Goal: Task Accomplishment & Management: Use online tool/utility

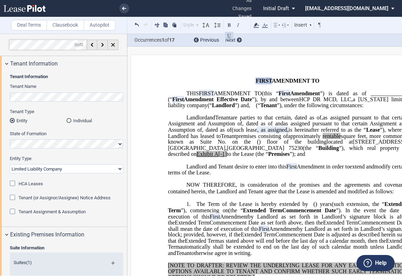
select select "limited liability company"
select select "number:10"
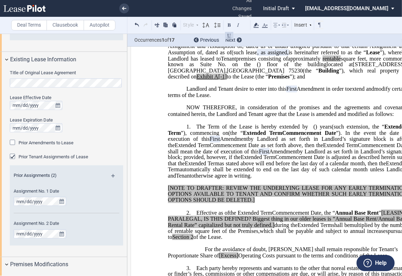
click at [80, 22] on label "Clausebook" at bounding box center [65, 25] width 37 height 10
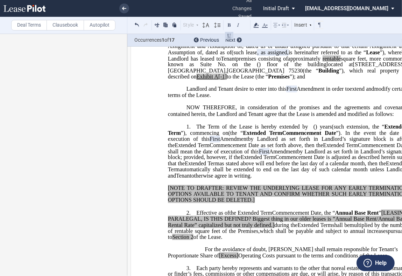
click at [35, 23] on label "Deal Terms" at bounding box center [29, 25] width 36 height 10
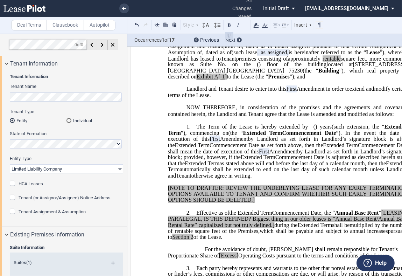
click at [35, 23] on label "Deal Terms" at bounding box center [29, 25] width 36 height 10
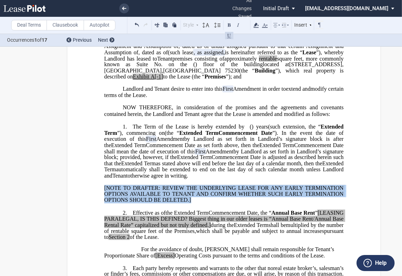
drag, startPoint x: 204, startPoint y: 214, endPoint x: 100, endPoint y: 197, distance: 105.2
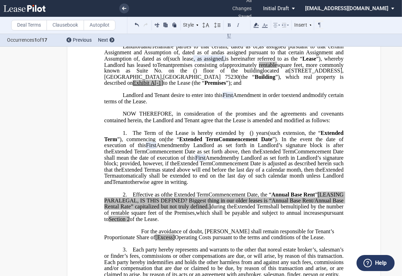
scroll to position [77, 0]
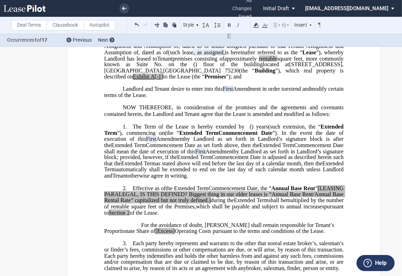
click at [131, 139] on p "1. The Term of the Lease is hereby extended by [__________] ﻿ ﻿ ( ﻿ ﻿ ) year s …" at bounding box center [223, 151] width 239 height 55
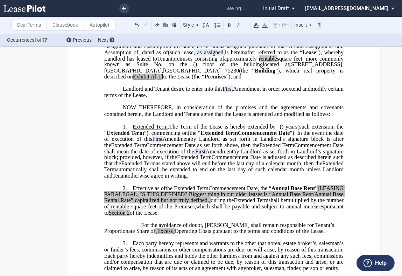
click at [133, 191] on span "Effective as of" at bounding box center [149, 188] width 33 height 6
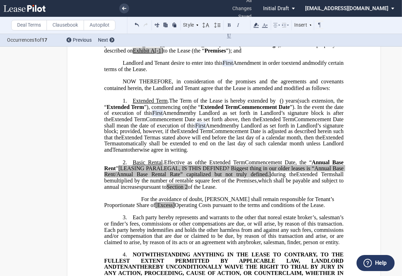
scroll to position [117, 0]
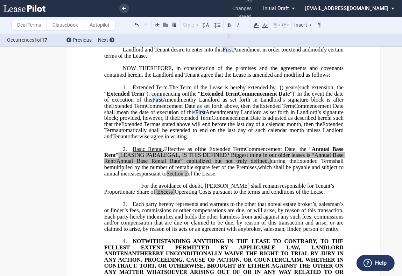
drag, startPoint x: 289, startPoint y: 205, endPoint x: 138, endPoint y: 198, distance: 151.4
click at [138, 195] on p "For the avoidance of doubt, Tenant shall remain responsible for Tenant’s Propor…" at bounding box center [223, 189] width 239 height 12
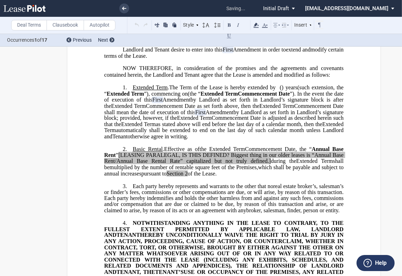
click at [255, 177] on p "2. Basic Rental . Effective as of [______] [______] the Extended Term the ﻿ ﻿ E…" at bounding box center [223, 161] width 239 height 31
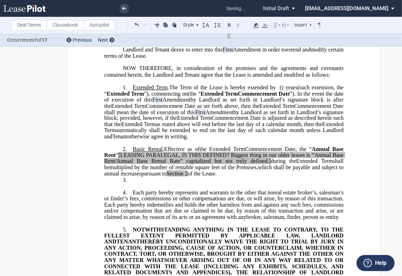
click at [72, 24] on label "Clausebook" at bounding box center [65, 25] width 37 height 10
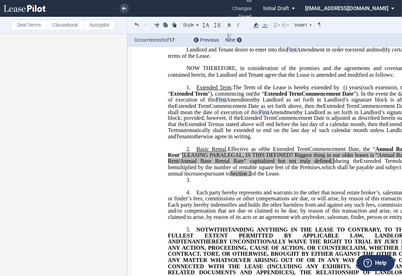
click at [197, 183] on p "3. ​" at bounding box center [287, 180] width 239 height 7
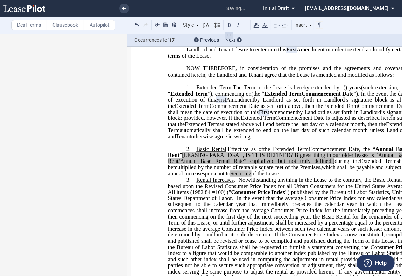
click at [318, 177] on p "2. Basic Rental . Effective as of [______] [______] the Extended Term the ﻿ ﻿ E…" at bounding box center [287, 161] width 239 height 31
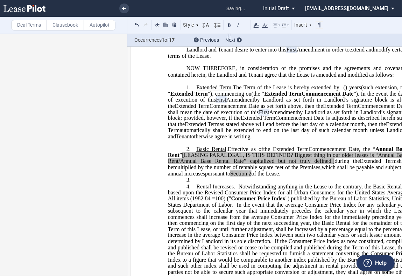
scroll to position [0, 3]
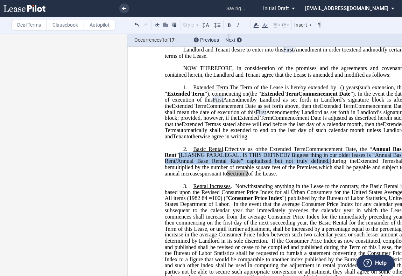
drag, startPoint x: 317, startPoint y: 175, endPoint x: 178, endPoint y: 166, distance: 139.6
click at [178, 164] on span ", the “ Annual Base Rent ” [LEASING PARALEGAL, IS THIS DEFINED? Biggest thing i…" at bounding box center [285, 155] width 241 height 18
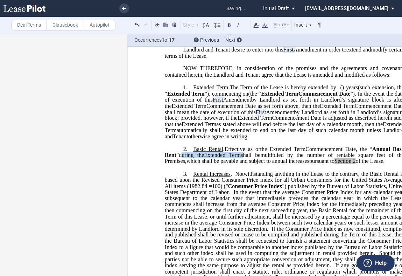
drag, startPoint x: 180, startPoint y: 167, endPoint x: 240, endPoint y: 168, distance: 60.2
click at [240, 164] on p "2. Basic Rental . Effective as of [______] [______] the Extended Term the ﻿ ﻿ E…" at bounding box center [284, 155] width 239 height 19
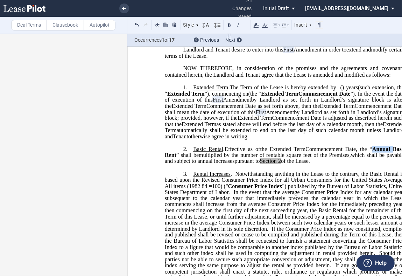
drag, startPoint x: 390, startPoint y: 160, endPoint x: 371, endPoint y: 162, distance: 19.0
click at [371, 158] on span "Annual Base Rent" at bounding box center [285, 152] width 241 height 12
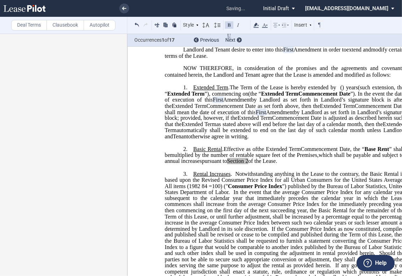
click at [387, 152] on span "Base Rent" at bounding box center [377, 149] width 25 height 6
click at [392, 152] on span "”" at bounding box center [391, 149] width 2 height 6
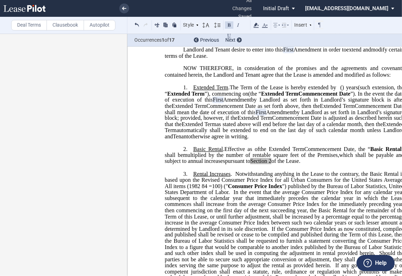
click at [31, 26] on label "Deal Terms" at bounding box center [29, 25] width 36 height 10
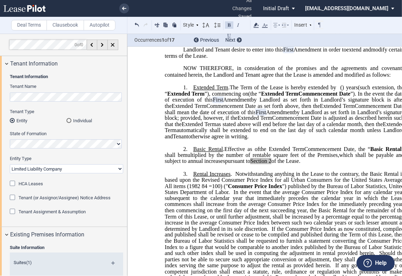
click at [184, 84] on p "﻿" at bounding box center [284, 81] width 239 height 6
click at [37, 23] on label "Deal Terms" at bounding box center [29, 25] width 36 height 10
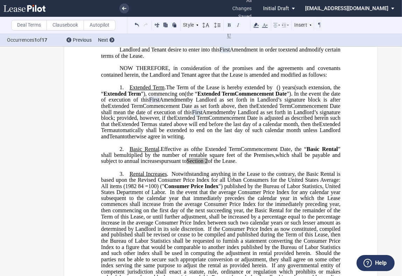
click at [30, 26] on label "Deal Terms" at bounding box center [29, 25] width 36 height 10
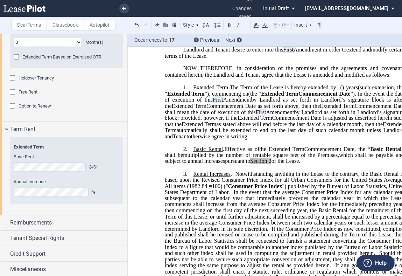
scroll to position [709, 0]
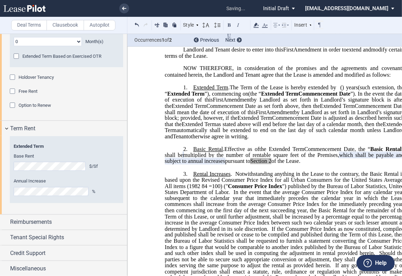
click at [180, 158] on span "shall be" at bounding box center [174, 155] width 18 height 6
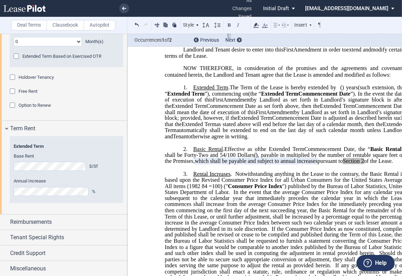
click at [301, 164] on span "multiplied by the number of rentable square feet of the Premises," at bounding box center [285, 158] width 241 height 12
click at [300, 164] on span "multiplied by the number of rentable square feet of the Premises," at bounding box center [285, 158] width 241 height 12
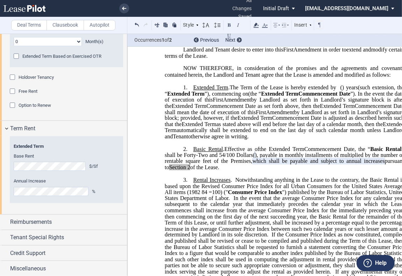
click at [292, 158] on span "﻿, payable in monthly installments of" at bounding box center [299, 155] width 84 height 6
click at [360, 164] on span "multiplied by the number of rentable square feet of the Premises," at bounding box center [285, 158] width 241 height 12
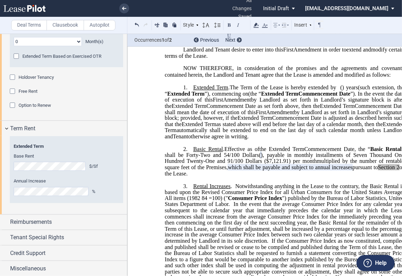
click at [275, 164] on span "﻿, payable in monthly installments of Seven Thousand One Hundred Twenty-One and…" at bounding box center [285, 158] width 241 height 12
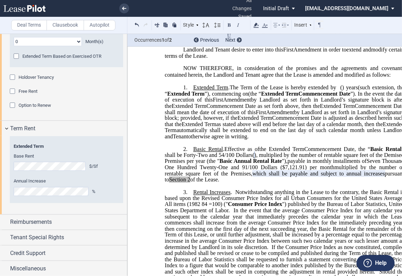
drag, startPoint x: 359, startPoint y: 180, endPoint x: 274, endPoint y: 187, distance: 86.0
click at [274, 183] on p "2. Basic Rental . Effective as of [______] [______] the Extended Term the ﻿ ﻿ E…" at bounding box center [284, 164] width 239 height 37
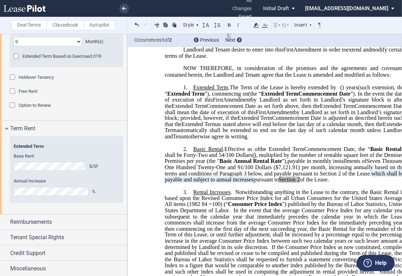
drag, startPoint x: 374, startPoint y: 191, endPoint x: 401, endPoint y: 186, distance: 27.5
click at [401, 183] on p "2. Basic Rental . Effective as of [______] [______] the Extended Term the ﻿ ﻿ E…" at bounding box center [284, 164] width 239 height 37
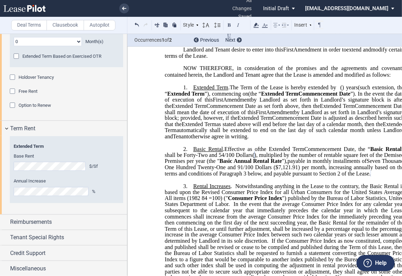
click at [34, 20] on label "Deal Terms" at bounding box center [29, 25] width 36 height 10
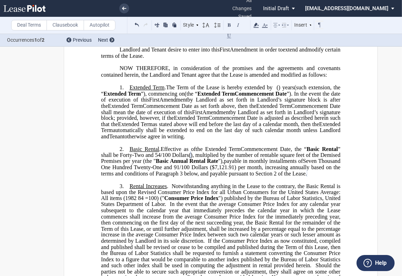
click at [199, 176] on span "Seven Thousand One Hundred Twenty-One and 91/100 Dollars ($7,121.91) per month,…" at bounding box center [221, 167] width 241 height 18
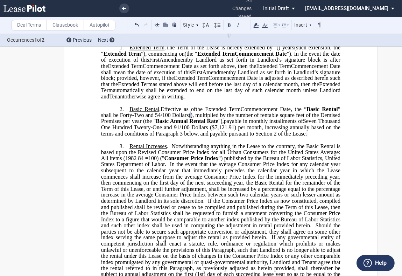
scroll to position [311, 0]
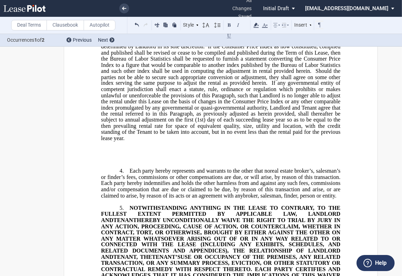
click at [36, 23] on label "Deal Terms" at bounding box center [29, 25] width 36 height 10
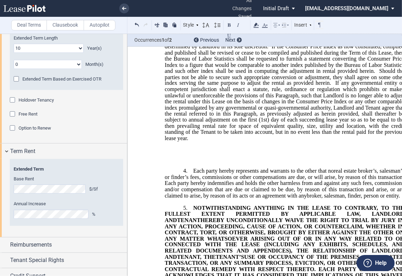
scroll to position [709, 0]
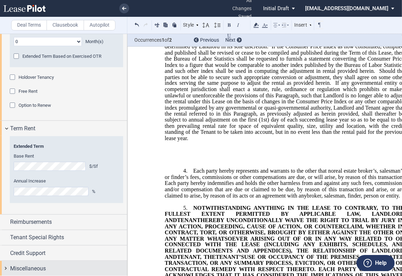
click at [22, 265] on span "Miscellaneous" at bounding box center [28, 268] width 36 height 8
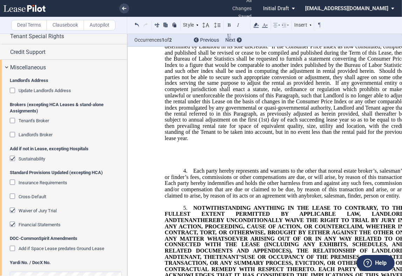
scroll to position [911, 0]
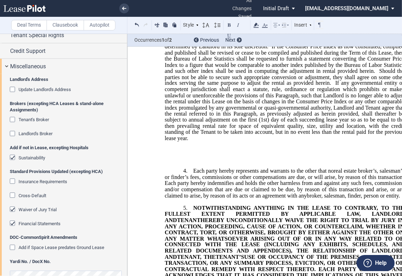
click at [13, 221] on div "Financial Statements" at bounding box center [13, 223] width 7 height 7
click at [13, 206] on div "Waiver of Jury Trial" at bounding box center [13, 209] width 7 height 7
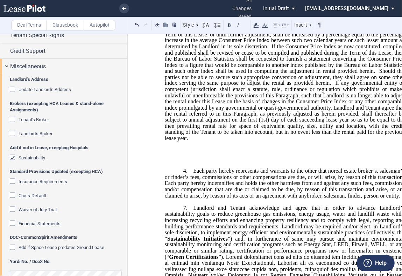
click at [12, 155] on div "Sustainability" at bounding box center [13, 158] width 7 height 7
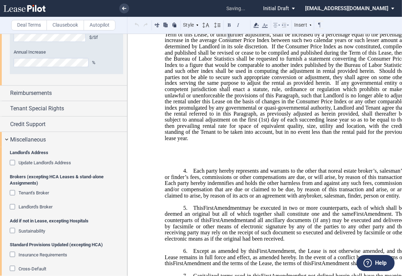
scroll to position [796, 0]
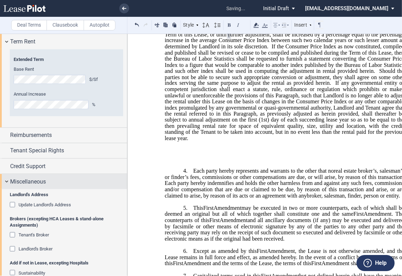
click at [37, 179] on span "Miscellaneous" at bounding box center [28, 181] width 36 height 8
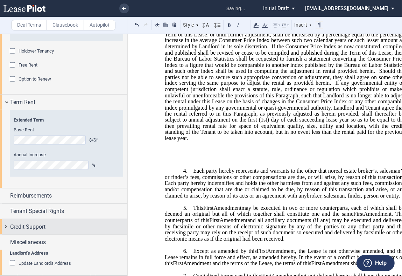
scroll to position [709, 0]
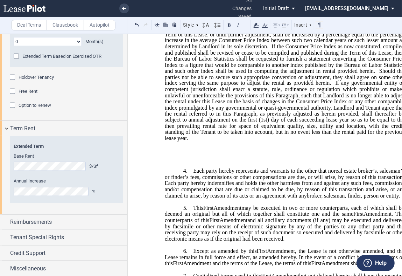
click at [34, 25] on label "Deal Terms" at bounding box center [29, 25] width 36 height 10
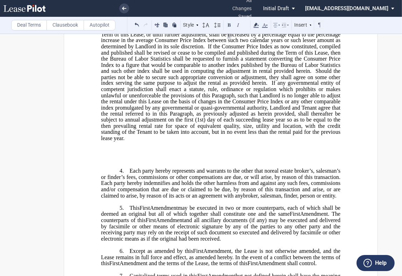
drag, startPoint x: 35, startPoint y: 26, endPoint x: 60, endPoint y: 61, distance: 43.3
click at [35, 26] on label "Deal Terms" at bounding box center [29, 25] width 36 height 10
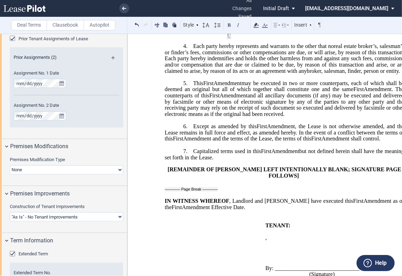
scroll to position [427, 0]
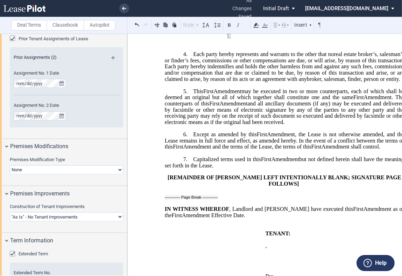
drag, startPoint x: 237, startPoint y: 182, endPoint x: 191, endPoint y: 109, distance: 86.3
click at [191, 109] on div "﻿ ﻿ FIRST AMENDMENT TO ﻿ ﻿ ASSIGNMENT, ASSUMPTION AND ﻿ ﻿ FIRST AMENDMENT TO ﻿ …" at bounding box center [284, 62] width 239 height 823
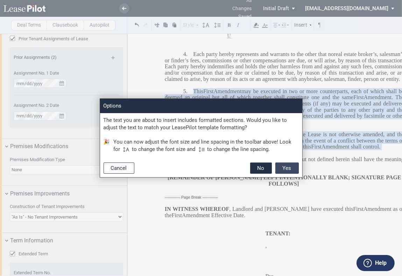
click at [284, 166] on button "Yes" at bounding box center [286, 167] width 23 height 11
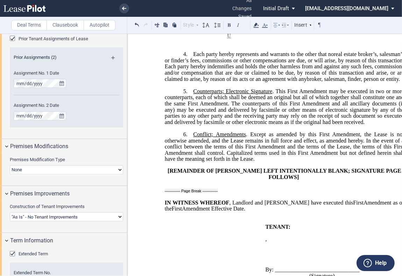
drag, startPoint x: 210, startPoint y: 100, endPoint x: 194, endPoint y: 65, distance: 37.9
click at [194, 65] on p "4. As of the ﻿ ﻿ First Amendment Effective Date, ﻿ ﻿ represented Landlord (the …" at bounding box center [284, 66] width 239 height 31
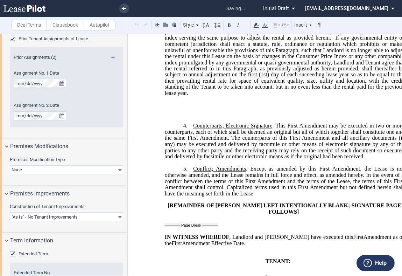
scroll to position [311, 0]
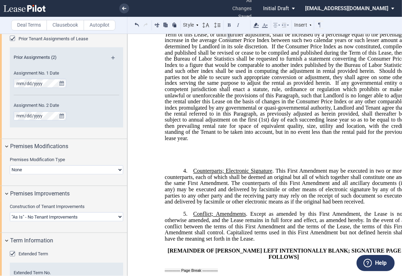
click at [192, 157] on p "﻿" at bounding box center [284, 155] width 239 height 6
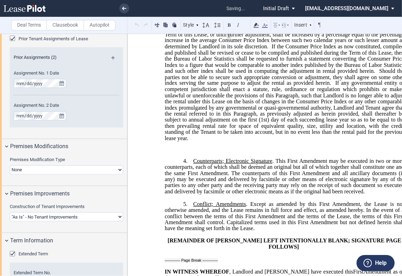
click at [188, 157] on p "﻿" at bounding box center [284, 155] width 239 height 6
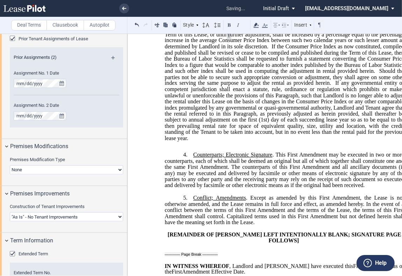
click at [188, 147] on p "﻿" at bounding box center [284, 144] width 239 height 6
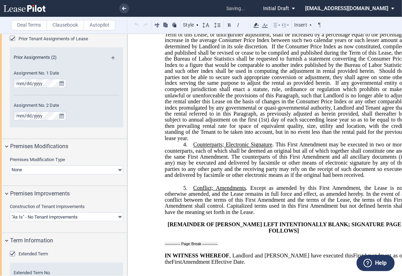
click at [192, 141] on p "3. ​ Rental Increases . Notwithstanding anything in the Lease to the contrary, …" at bounding box center [284, 64] width 239 height 153
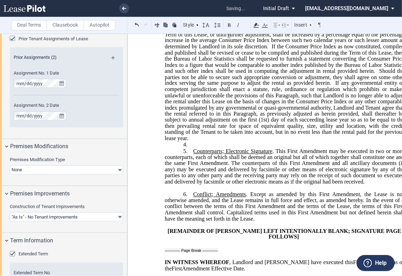
scroll to position [278, 0]
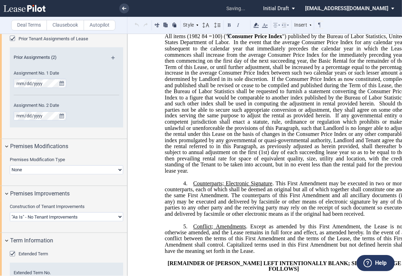
click at [193, 186] on span "Counterparts; Electronic Signature" at bounding box center [232, 183] width 79 height 6
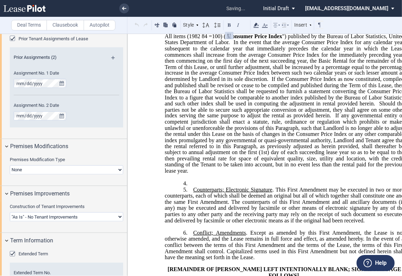
click at [192, 187] on p "4. ﻿" at bounding box center [284, 183] width 239 height 7
click at [193, 186] on span "﻿" at bounding box center [193, 183] width 0 height 6
click at [203, 187] on p "4. ﻿REn" at bounding box center [284, 183] width 239 height 7
click at [250, 187] on p "4. ﻿Renewal Option ." at bounding box center [284, 183] width 239 height 7
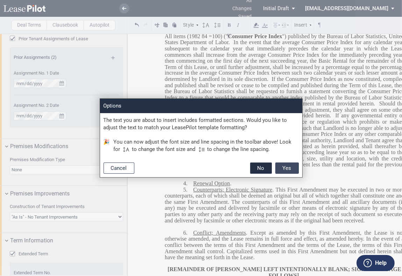
click at [280, 167] on button "Yes" at bounding box center [286, 167] width 23 height 11
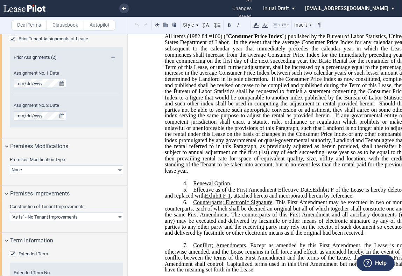
click at [190, 199] on p "5. Effective as of the First Amendment Effective Date, Exhibit F of the Lease i…" at bounding box center [284, 193] width 239 height 13
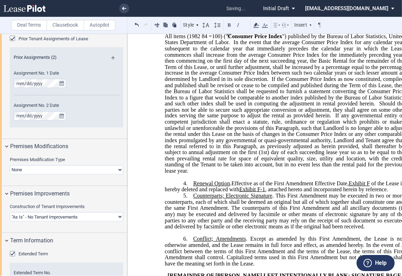
click at [395, 192] on p "4. ﻿Renewal Option . Effective as of the First Amendment Effective Date, Exhibi…" at bounding box center [284, 186] width 239 height 13
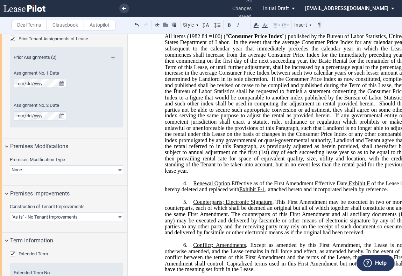
click at [177, 216] on p "5. Counterparts; Electronic Signature . This First Amendment may be executed in…" at bounding box center [284, 217] width 239 height 37
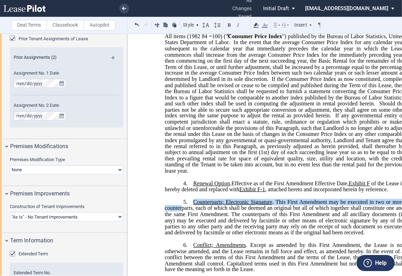
click at [61, 21] on label "Clausebook" at bounding box center [65, 25] width 37 height 10
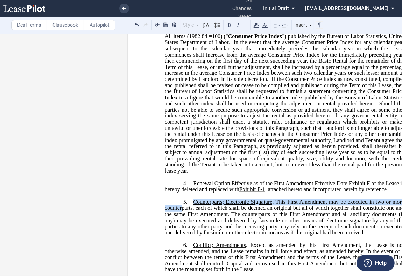
scroll to position [0, 0]
click at [190, 192] on p "4. ﻿Renewal Option . Effective as of the First Amendment Effective Date, Exhibi…" at bounding box center [284, 186] width 239 height 13
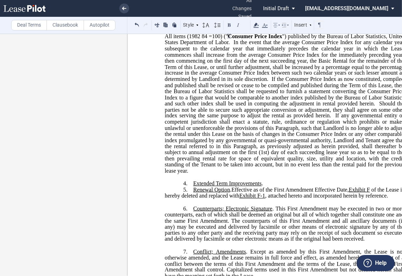
click at [227, 186] on span "﻿Extended Term Improvements" at bounding box center [227, 183] width 69 height 6
click at [280, 187] on p "4. ﻿Extended Term Tenant Improvements ." at bounding box center [284, 183] width 239 height 7
click at [257, 193] on span "Effective as of the First Amendment Effective Date," at bounding box center [290, 190] width 117 height 6
click at [37, 26] on label "Deal Terms" at bounding box center [29, 25] width 36 height 10
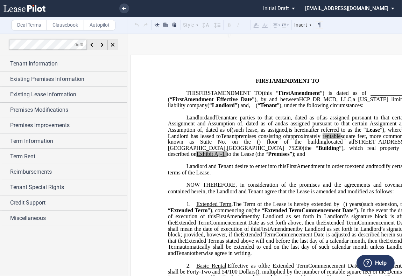
drag, startPoint x: 19, startPoint y: 250, endPoint x: 59, endPoint y: 248, distance: 40.3
click at [19, 250] on div at bounding box center [63, 155] width 127 height 242
click at [35, 24] on label "Deal Terms" at bounding box center [29, 25] width 36 height 10
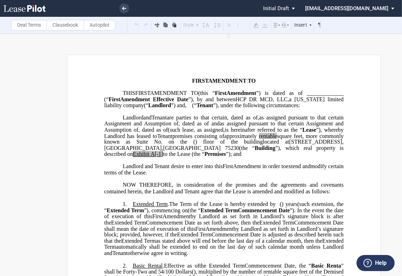
click at [202, 139] on span "premises consisting of" at bounding box center [199, 136] width 52 height 6
click at [302, 139] on span "”), whereby Landlord has leased to" at bounding box center [224, 132] width 241 height 12
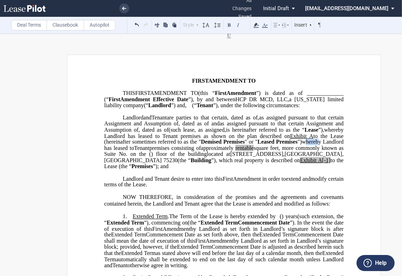
click at [288, 151] on span "”), whereby Landlord has leased to Tenant premises as shown on the plan describ…" at bounding box center [224, 138] width 241 height 24
drag, startPoint x: 275, startPoint y: 154, endPoint x: 345, endPoint y: 154, distance: 70.7
click at [202, 157] on span ") floor of the building" at bounding box center [179, 154] width 56 height 6
click at [335, 150] on span "”), whereby Landlord has leased to Tenant premises as shown on the plan describ…" at bounding box center [224, 138] width 241 height 24
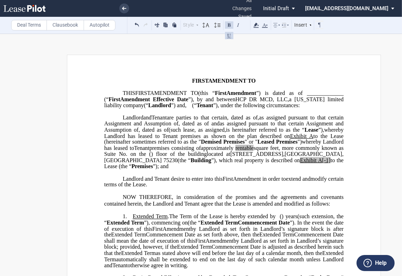
click at [274, 145] on span "whereby Landlord has leased to Tenant premises as shown on the plan described o…" at bounding box center [224, 135] width 241 height 18
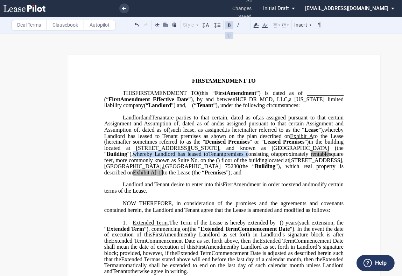
drag, startPoint x: 300, startPoint y: 161, endPoint x: 174, endPoint y: 167, distance: 126.8
click at [174, 167] on p "HCP DR MCD, LLC , a Delaware limited liability company (“ Landlord ”) Landlord …" at bounding box center [223, 145] width 239 height 61
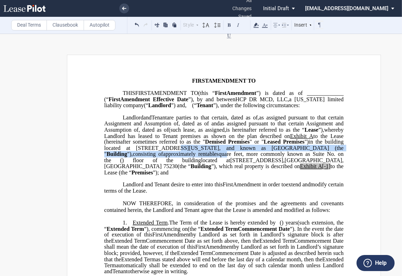
drag, startPoint x: 179, startPoint y: 167, endPoint x: 124, endPoint y: 148, distance: 58.0
click at [123, 154] on p "HCP DR MCD, LLC , a Delaware limited liability company (“ Landlord ”) Landlord …" at bounding box center [223, 145] width 239 height 61
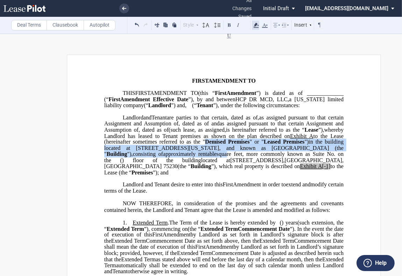
click at [256, 25] on use at bounding box center [256, 25] width 5 height 5
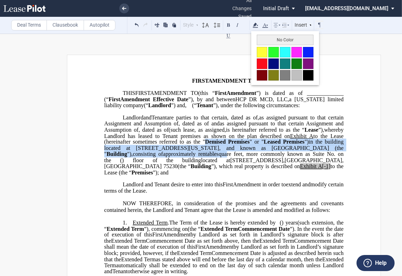
click at [265, 38] on button "No Color" at bounding box center [285, 40] width 57 height 10
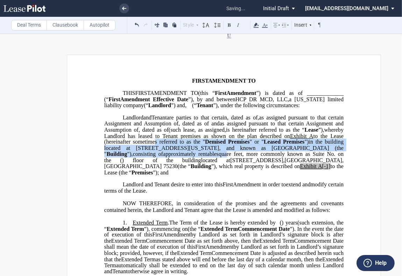
click at [230, 163] on span "[STREET_ADDRESS]" at bounding box center [256, 160] width 53 height 6
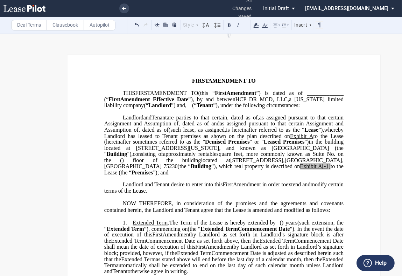
click at [217, 157] on span "square feet, more commonly known as Suite No." at bounding box center [276, 154] width 119 height 6
drag, startPoint x: 281, startPoint y: 165, endPoint x: 239, endPoint y: 164, distance: 42.0
click at [239, 163] on span "square feet in Building A and , more commonly known as Suite No." at bounding box center [224, 157] width 241 height 12
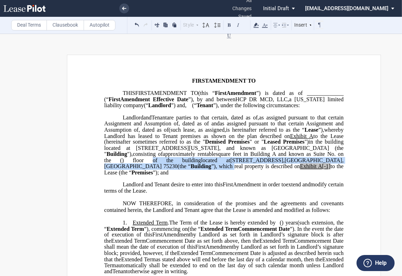
drag, startPoint x: 115, startPoint y: 171, endPoint x: 312, endPoint y: 173, distance: 197.4
click at [312, 173] on p "HCP DR MCD, LLC , a Delaware limited liability company (“ Landlord ”) Landlord …" at bounding box center [223, 145] width 239 height 61
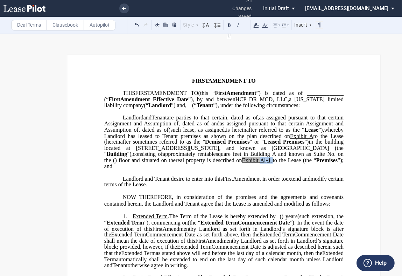
drag, startPoint x: 256, startPoint y: 171, endPoint x: 245, endPoint y: 171, distance: 11.2
click at [245, 169] on span "﻿ real property is described on Exhibit A[-1] to the Lease (the “ Premises ”); …" at bounding box center [224, 163] width 241 height 12
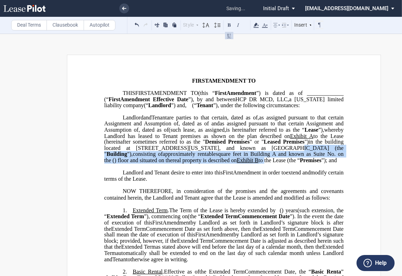
drag, startPoint x: 252, startPoint y: 171, endPoint x: 215, endPoint y: 158, distance: 40.2
click at [215, 160] on p "HCP DR MCD, LLC , a Delaware limited liability company (“ Landlord ”) Landlord …" at bounding box center [223, 139] width 239 height 49
click at [257, 22] on icon at bounding box center [256, 25] width 8 height 8
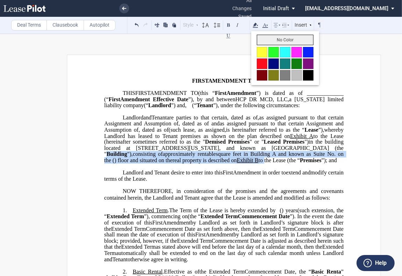
click at [271, 36] on button "No Color" at bounding box center [285, 40] width 57 height 10
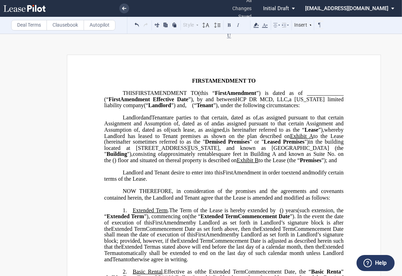
click at [216, 157] on span "square feet in Building A and known as Suite No." at bounding box center [276, 154] width 120 height 6
click at [173, 163] on span "real property is described on" at bounding box center [205, 160] width 64 height 6
click at [187, 163] on span "real property is described on" at bounding box center [205, 160] width 64 height 6
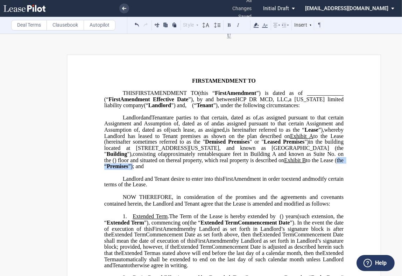
drag, startPoint x: 334, startPoint y: 172, endPoint x: 131, endPoint y: 177, distance: 202.7
click at [131, 169] on span "﻿ real property, which real property is described on Exhibit ﻿B to the Lease (t…" at bounding box center [224, 163] width 241 height 12
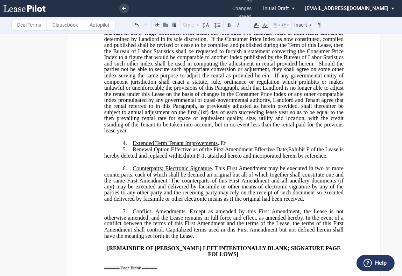
scroll to position [350, 0]
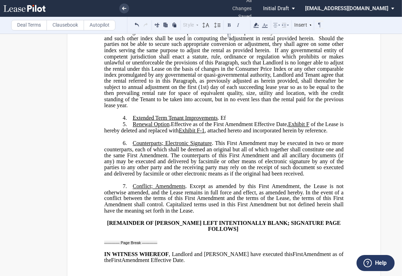
click at [145, 251] on p "﻿" at bounding box center [223, 248] width 239 height 6
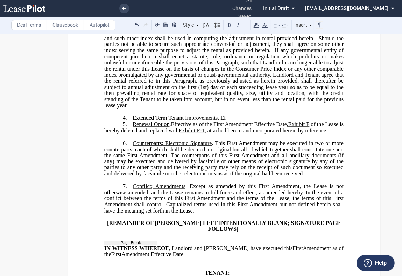
click at [241, 121] on p "4. ﻿Extended Term Tenant Improvements . Ef" at bounding box center [223, 118] width 239 height 7
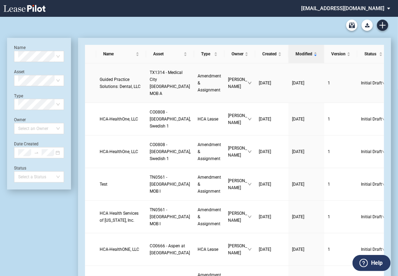
drag, startPoint x: 112, startPoint y: 82, endPoint x: 115, endPoint y: 83, distance: 3.8
click at [111, 82] on link "Guided Practice Solutions: Dental, LLC" at bounding box center [121, 83] width 43 height 14
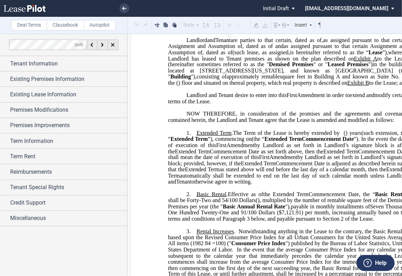
scroll to position [77, 0]
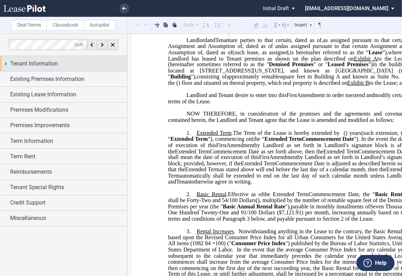
click at [36, 26] on label "Deal Terms" at bounding box center [29, 25] width 36 height 10
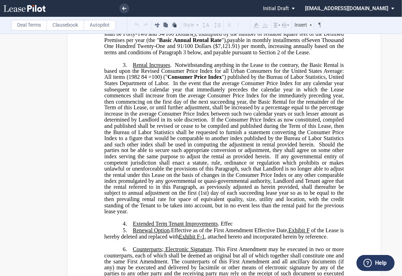
scroll to position [272, 0]
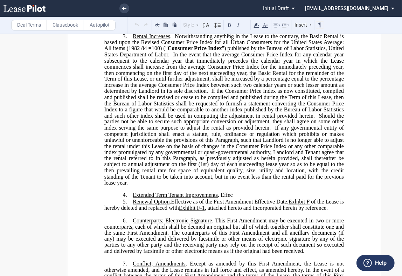
click at [240, 199] on p "4. ﻿Extended Term Tenant Improvements . Effec" at bounding box center [223, 195] width 239 height 7
click at [336, 199] on p "4. ﻿Extended Term Tenant Improvements . Effective as of the First Amendment Eff…" at bounding box center [223, 195] width 239 height 7
click at [336, 198] on span ". Effective as of the First Amendment Effective Date" at bounding box center [277, 195] width 119 height 6
click at [331, 211] on span "of the Lease is hereby deleted and replaced with" at bounding box center [224, 204] width 241 height 12
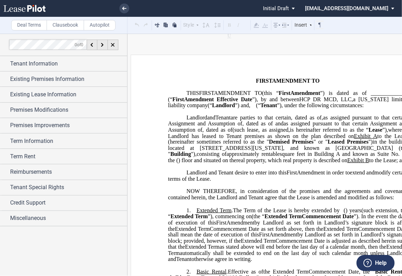
click at [37, 26] on label "Deal Terms" at bounding box center [29, 25] width 36 height 10
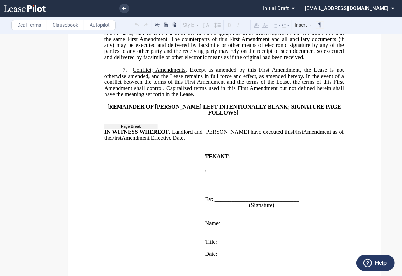
scroll to position [310, 0]
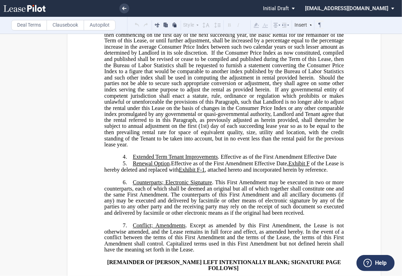
click at [341, 161] on p "4. ﻿Extended Term Tenant Improvements . Effective as of the First Amendment Eff…" at bounding box center [223, 157] width 239 height 7
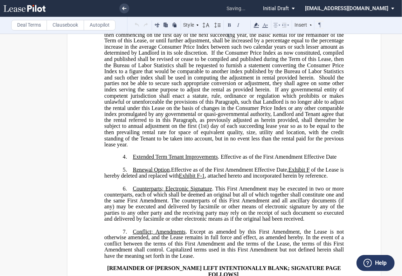
click at [337, 161] on p "4. ﻿Extended Term Tenant Improvements . Effective as of the First Amendment Eff…" at bounding box center [223, 157] width 239 height 7
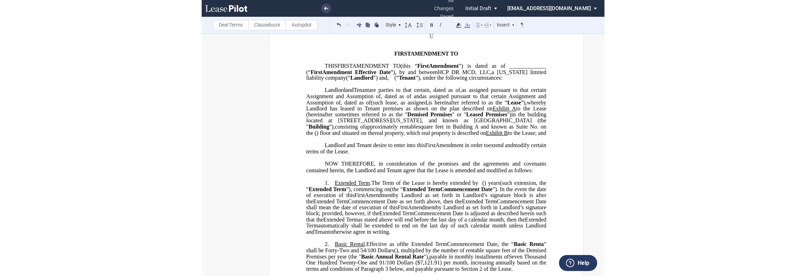
scroll to position [0, 0]
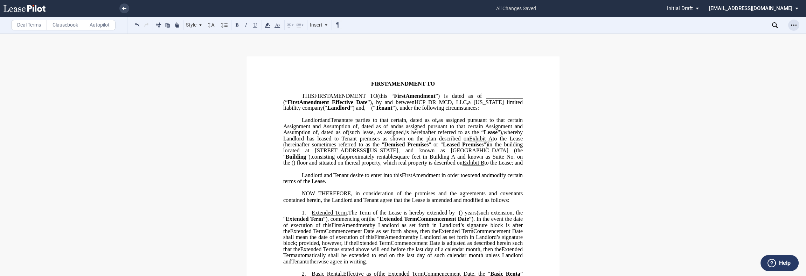
click at [401, 25] on div "Open Lease options menu" at bounding box center [793, 25] width 11 height 11
click at [401, 40] on div "Download" at bounding box center [752, 38] width 85 height 6
drag, startPoint x: 35, startPoint y: 26, endPoint x: 40, endPoint y: 30, distance: 6.5
click at [35, 26] on label "Deal Terms" at bounding box center [29, 25] width 36 height 10
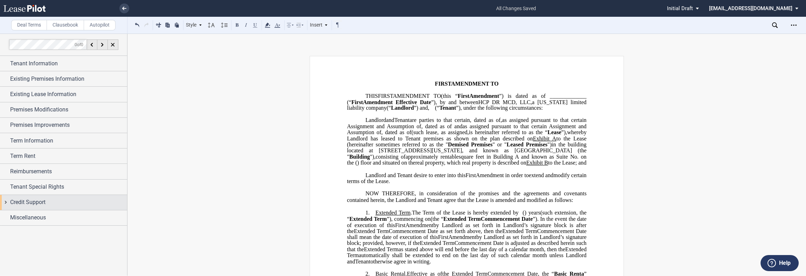
click at [58, 204] on div "Credit Support" at bounding box center [68, 202] width 117 height 8
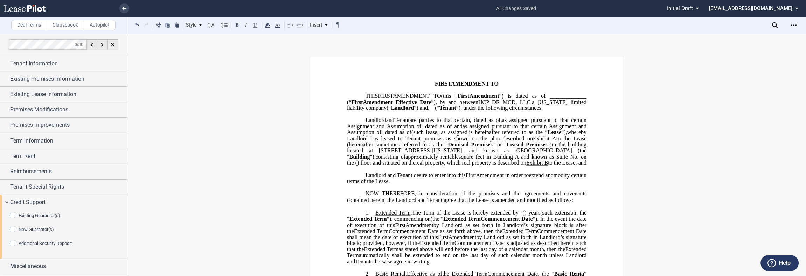
click at [10, 214] on div "Existing Guarantor(s)" at bounding box center [13, 216] width 7 height 7
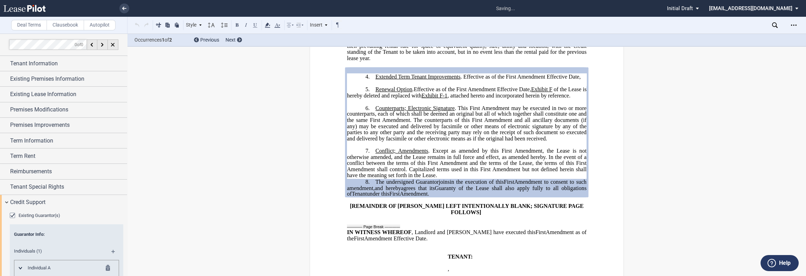
scroll to position [406, 0]
